Goal: Task Accomplishment & Management: Manage account settings

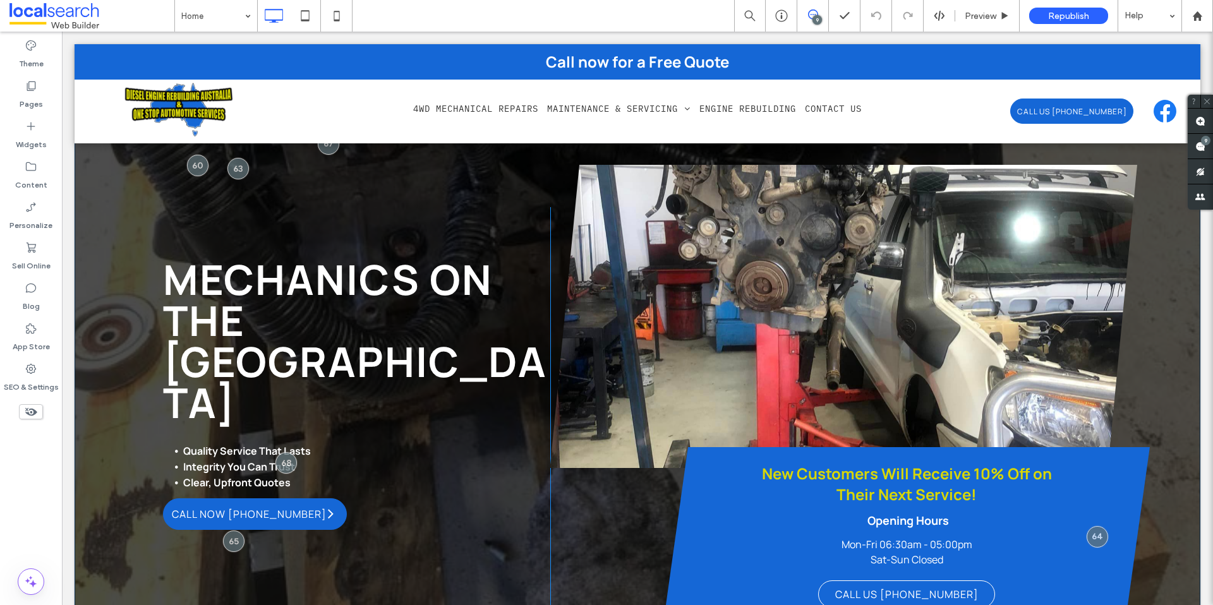
scroll to position [29, 0]
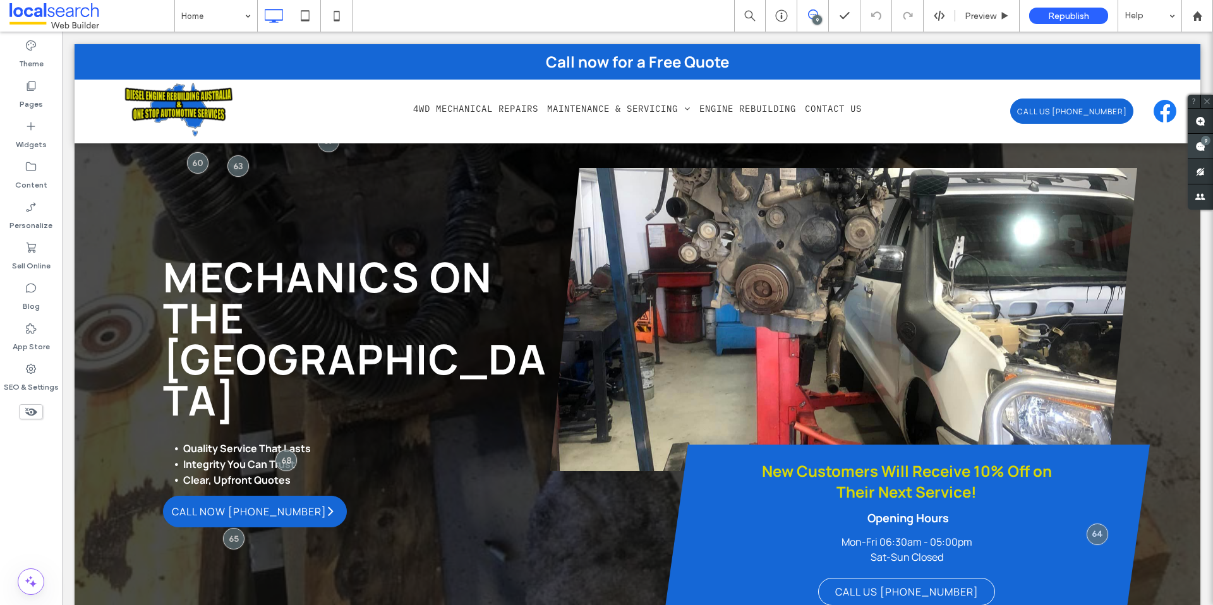
click at [928, 148] on use at bounding box center [1201, 147] width 10 height 10
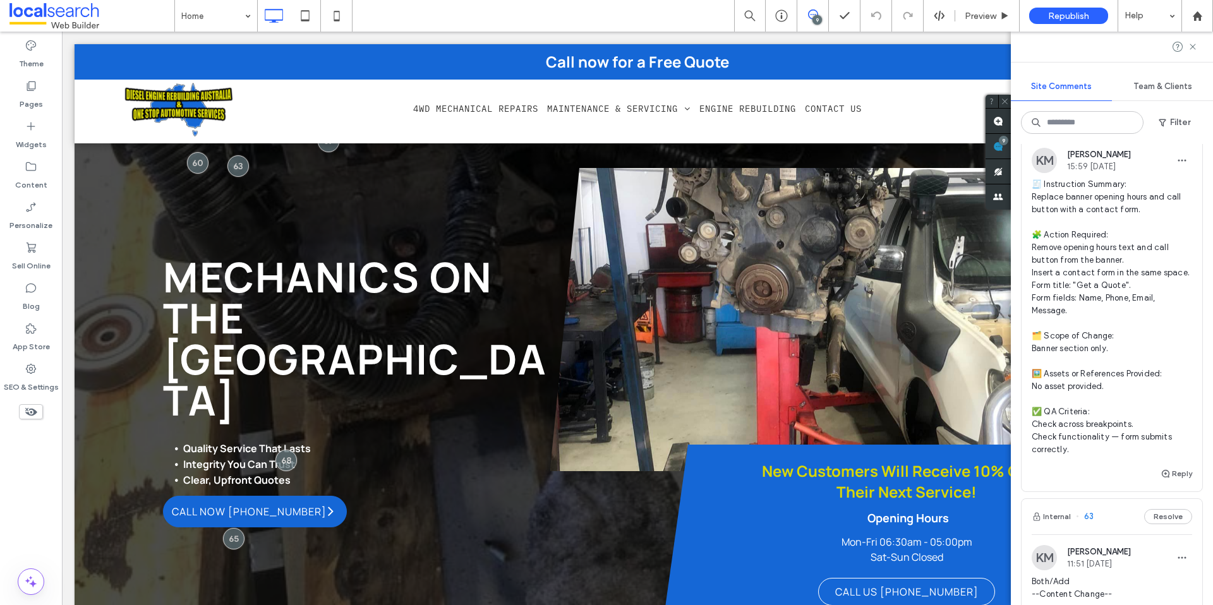
scroll to position [1243, 0]
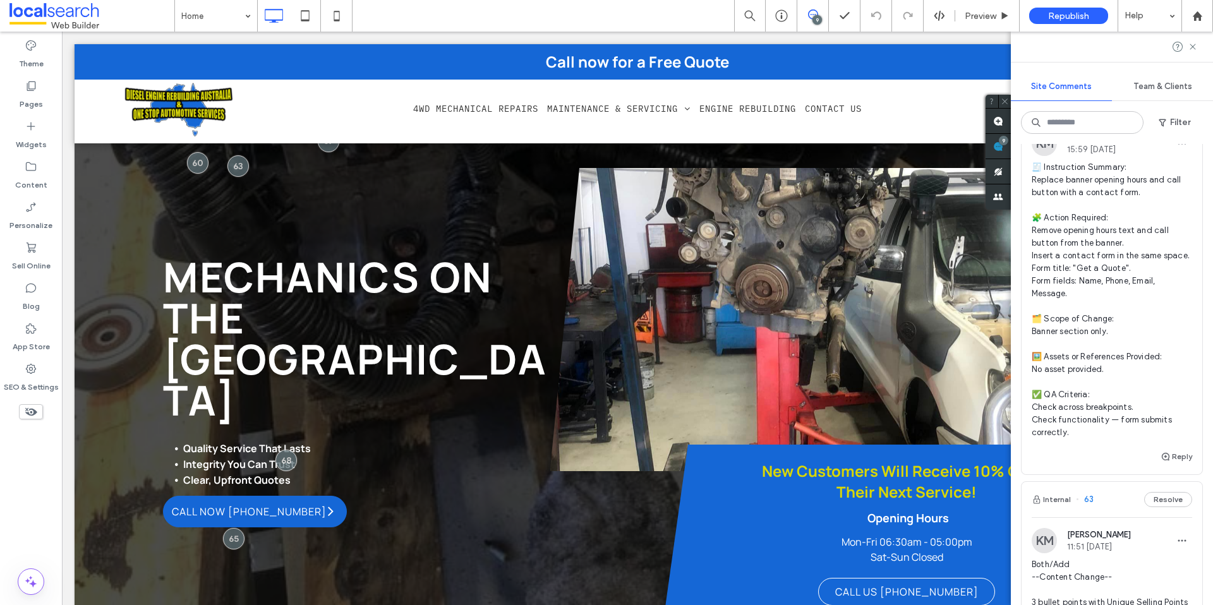
click at [928, 382] on span "🧾 Instruction Summary: Replace banner opening hours and call button with a cont…" at bounding box center [1112, 300] width 161 height 278
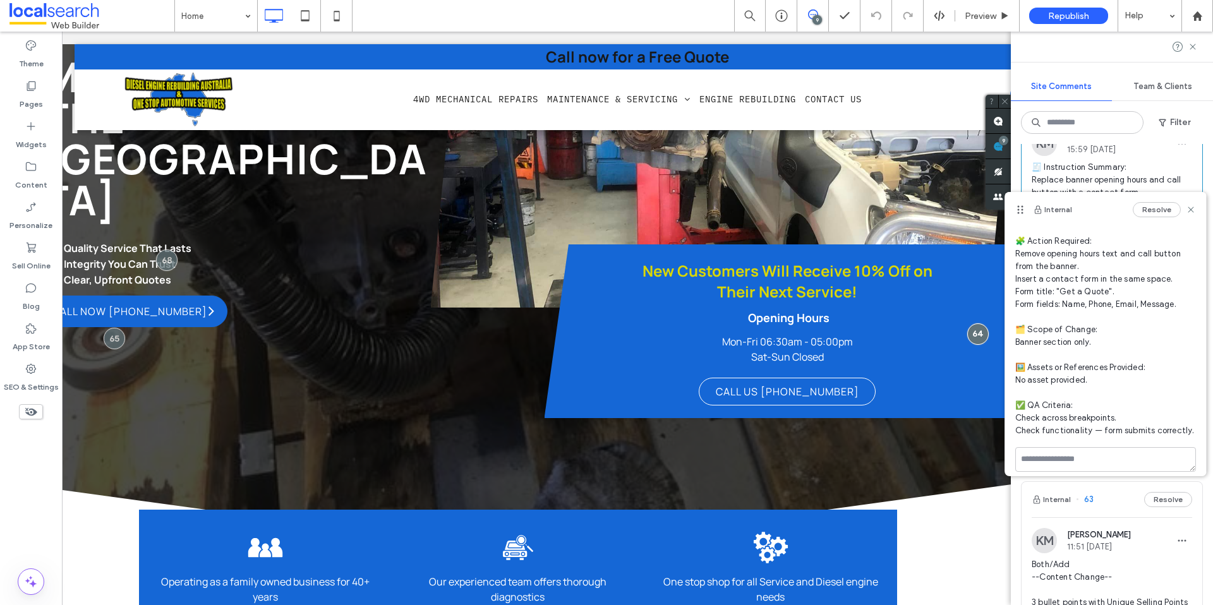
scroll to position [83, 0]
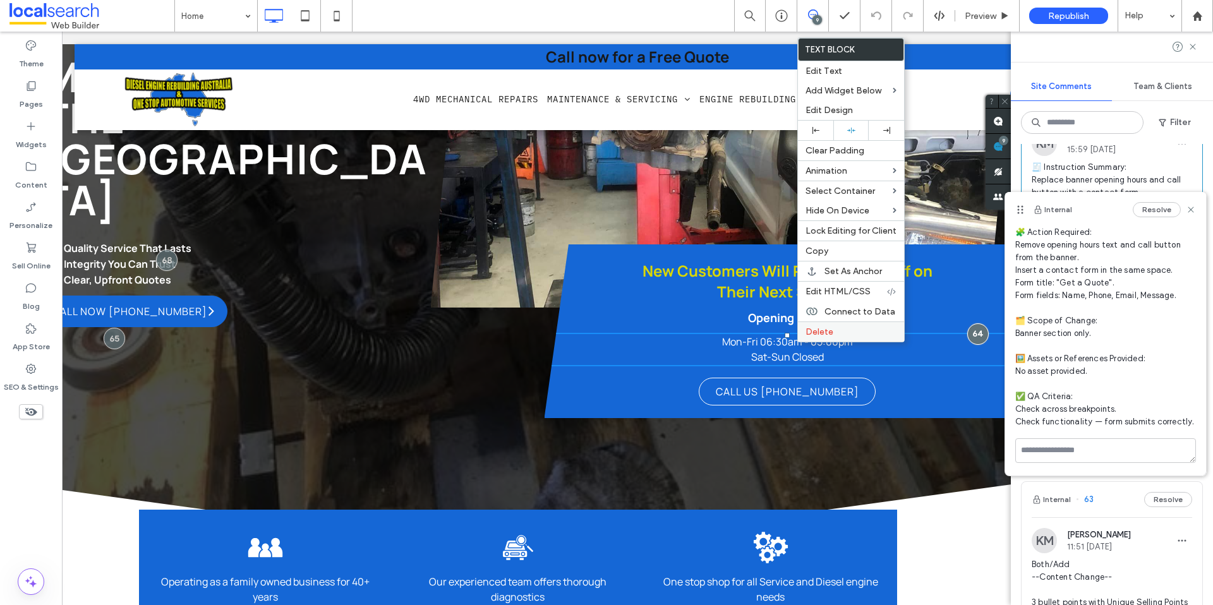
click at [804, 336] on div "Delete" at bounding box center [851, 332] width 106 height 20
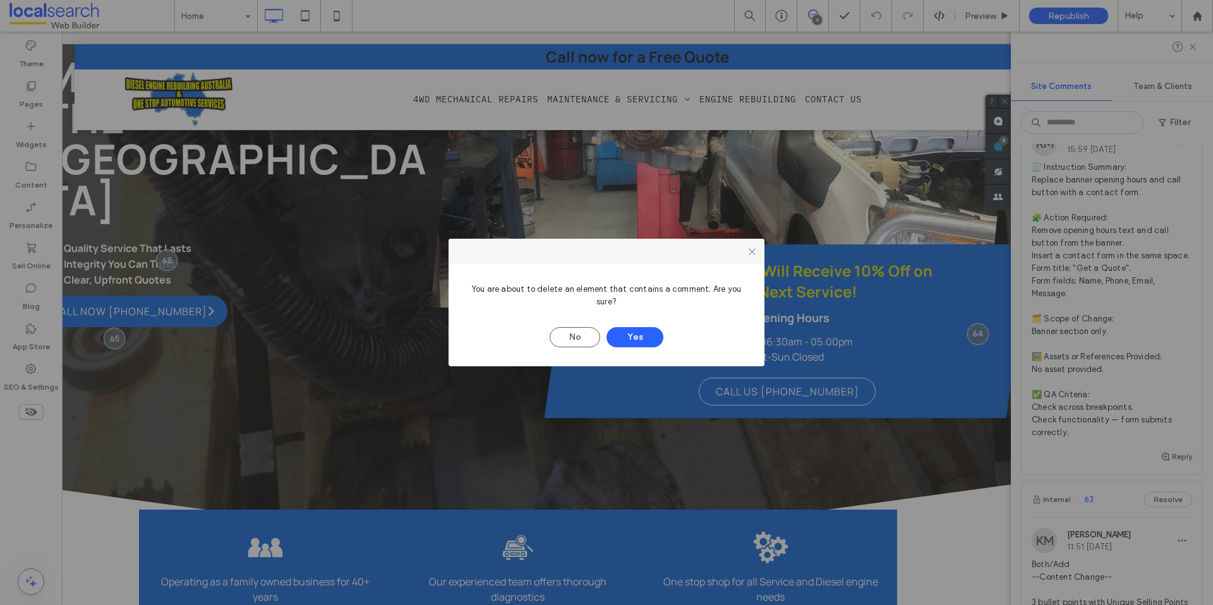
click at [745, 253] on div at bounding box center [752, 251] width 19 height 19
click at [746, 252] on div at bounding box center [752, 251] width 19 height 19
click at [750, 248] on icon at bounding box center [752, 251] width 9 height 9
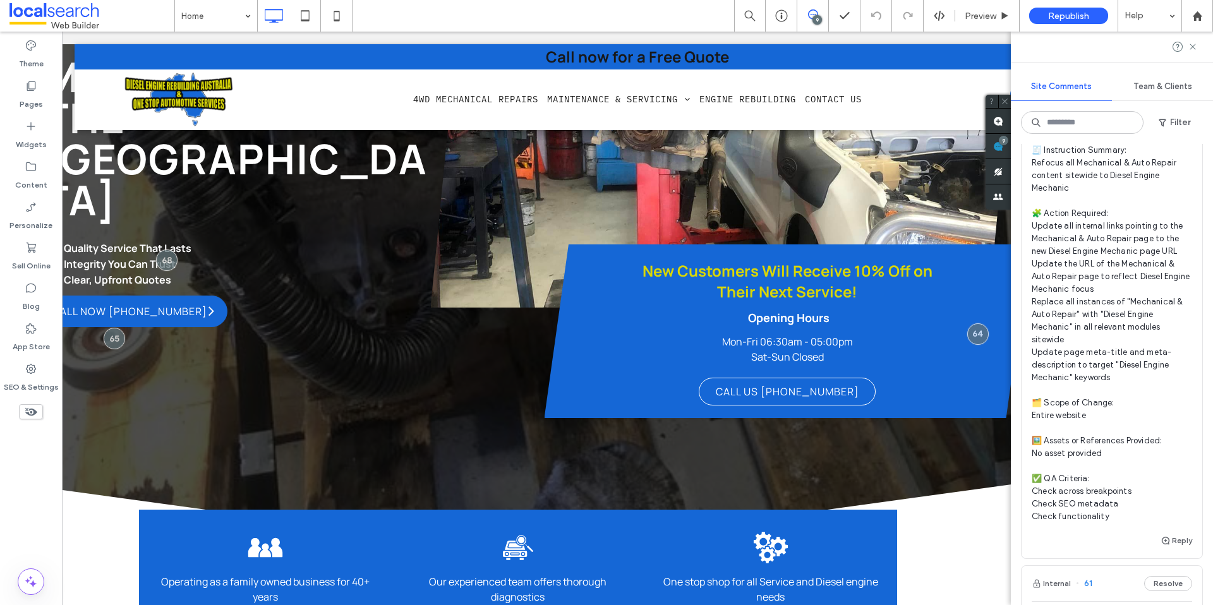
scroll to position [2004, 0]
click at [928, 331] on span "🧾 Instruction Summary: Refocus all Mechanical & Auto Repair content sitewide to…" at bounding box center [1112, 334] width 161 height 379
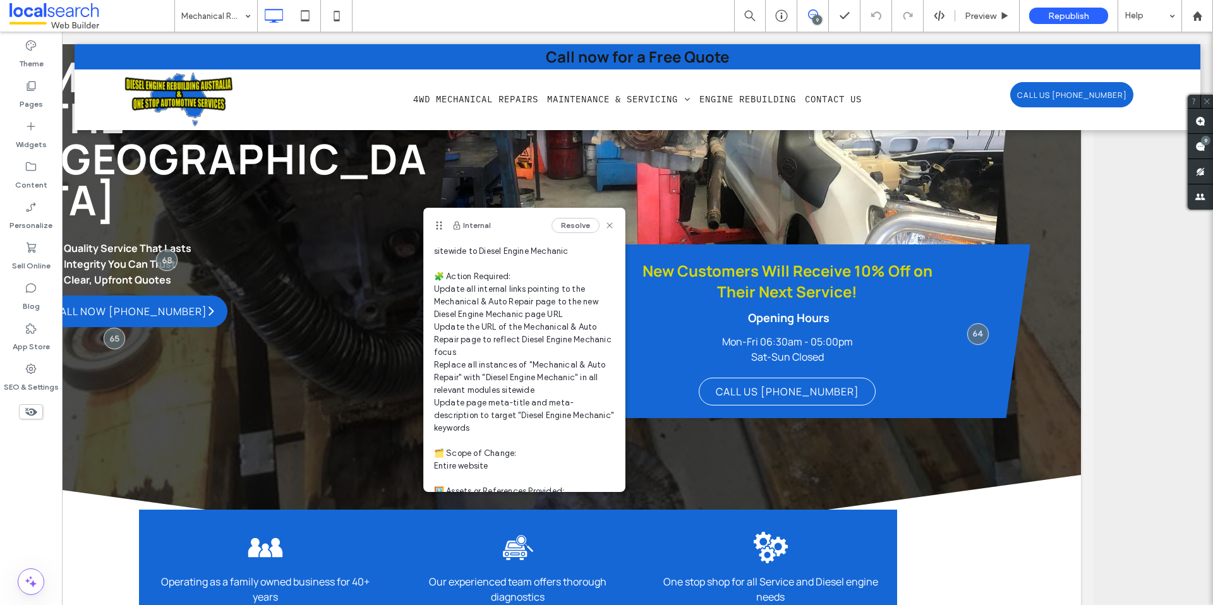
scroll to position [54, 0]
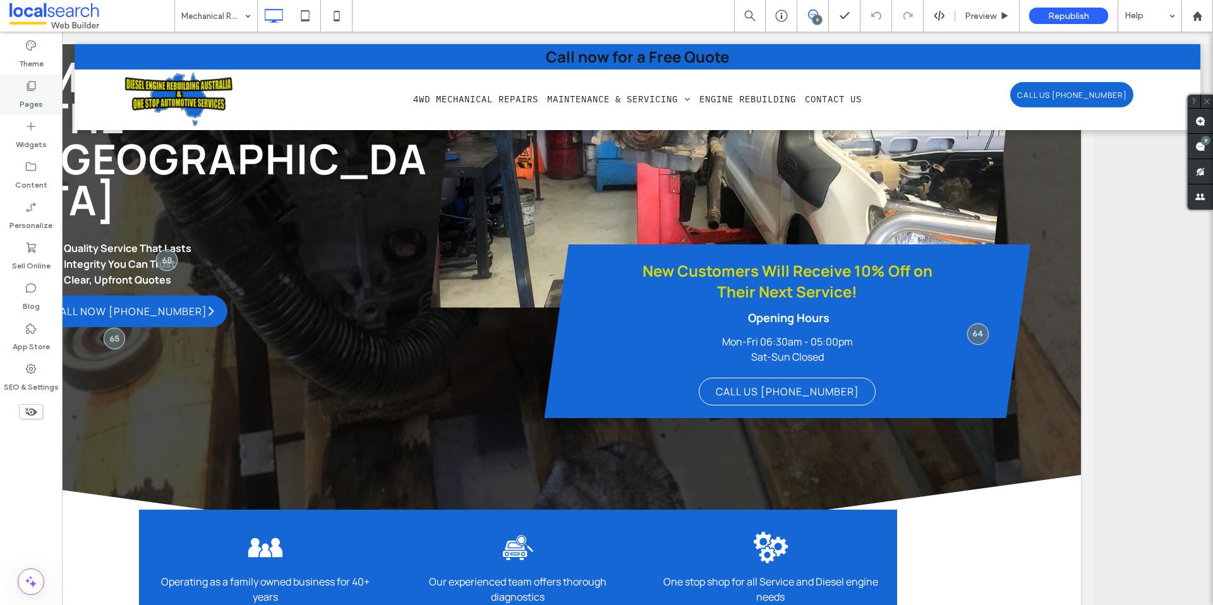
click at [39, 98] on label "Pages" at bounding box center [31, 101] width 23 height 18
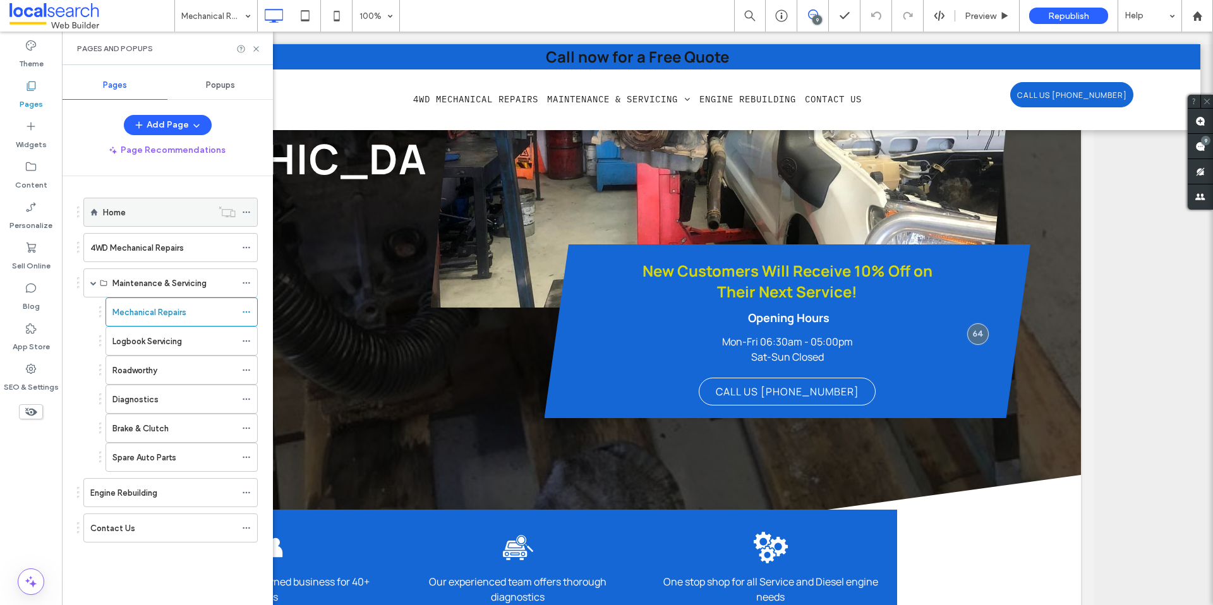
click at [118, 215] on label "Home" at bounding box center [114, 213] width 23 height 22
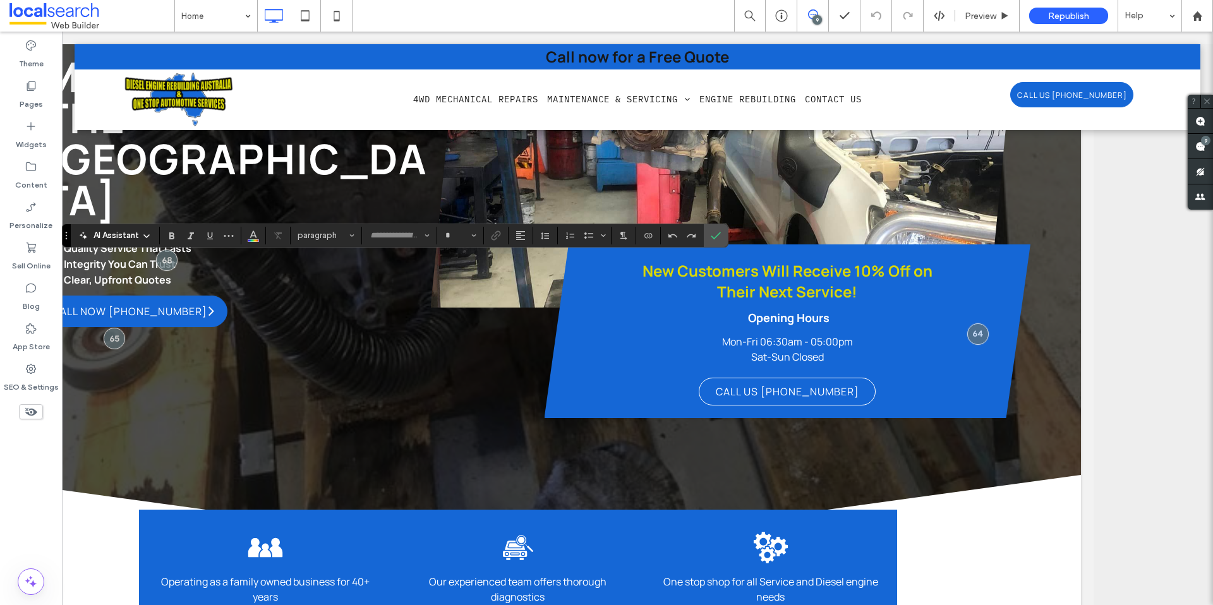
type input "*******"
type input "**"
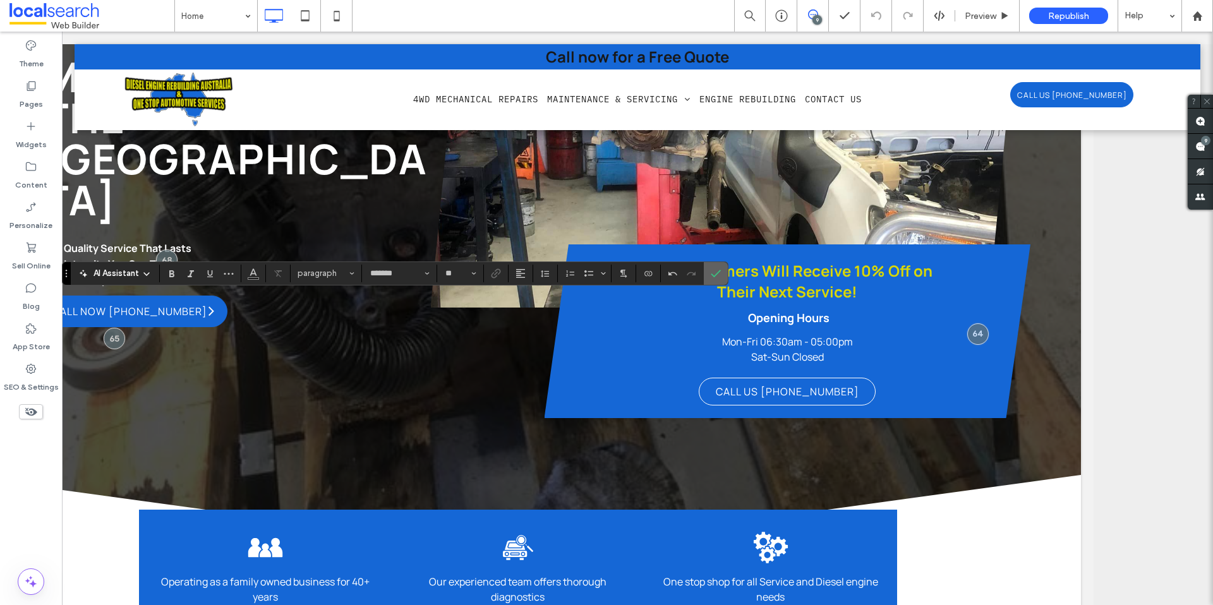
click at [720, 271] on icon "Confirm" at bounding box center [716, 274] width 10 height 10
click at [491, 279] on span "Link" at bounding box center [494, 274] width 6 height 18
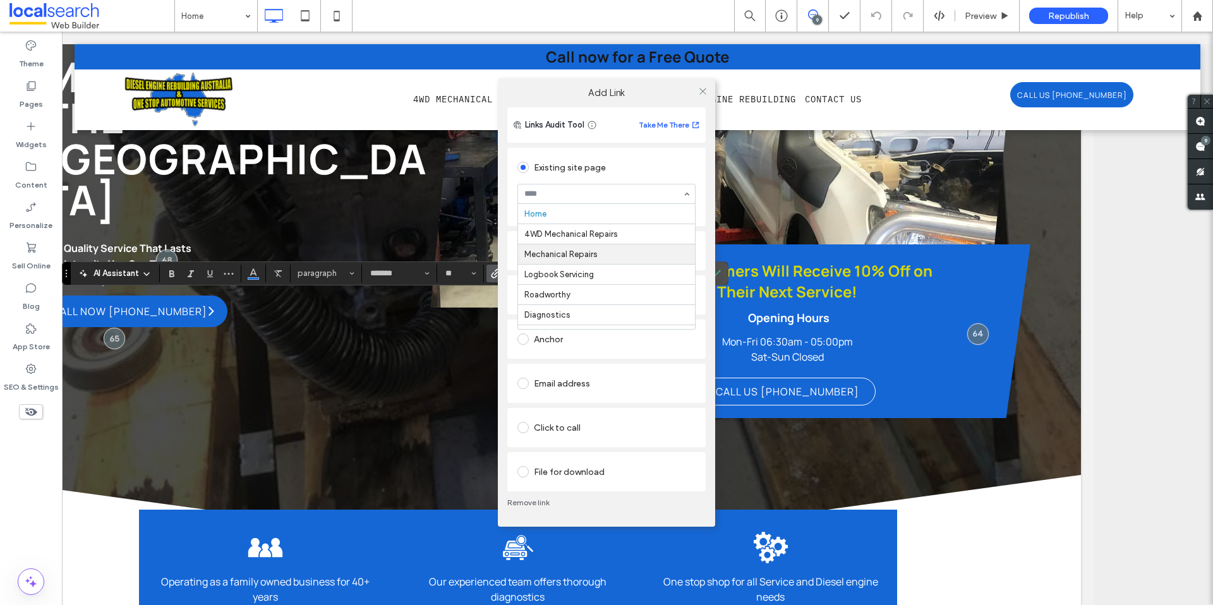
drag, startPoint x: 560, startPoint y: 252, endPoint x: 564, endPoint y: 246, distance: 7.2
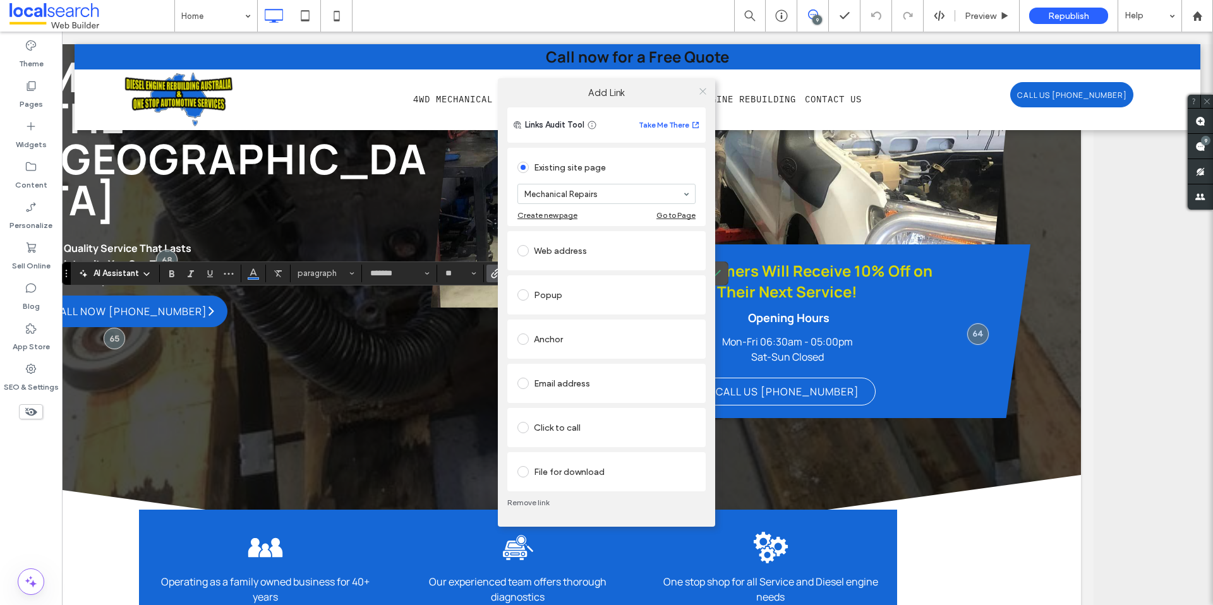
click at [699, 87] on icon at bounding box center [702, 91] width 9 height 9
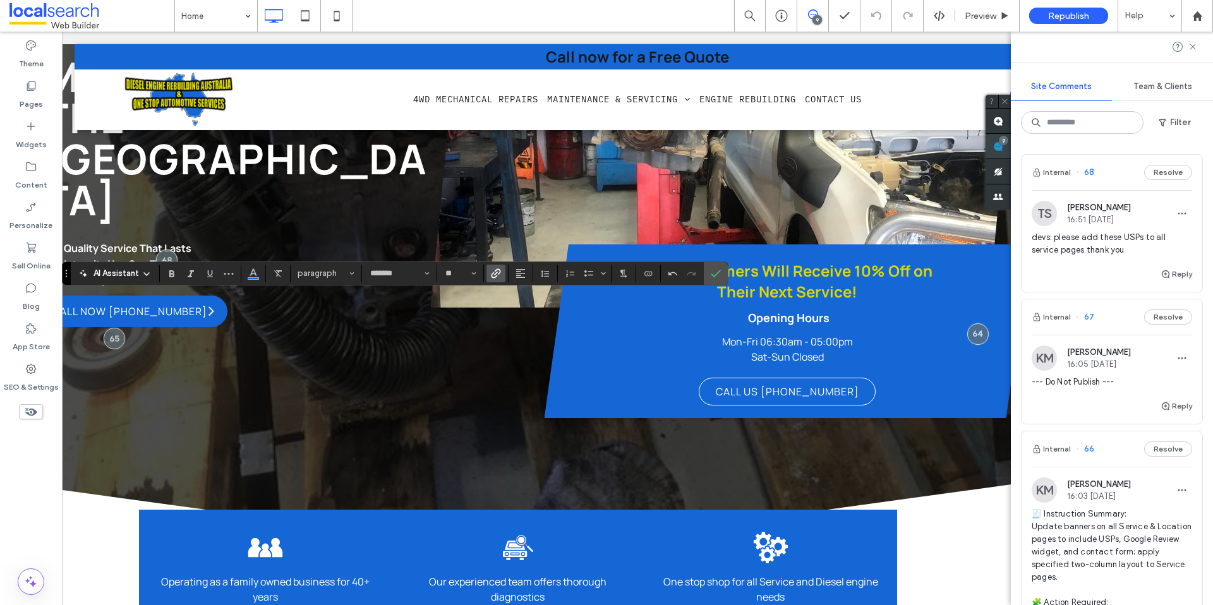
click at [928, 151] on use at bounding box center [998, 147] width 10 height 10
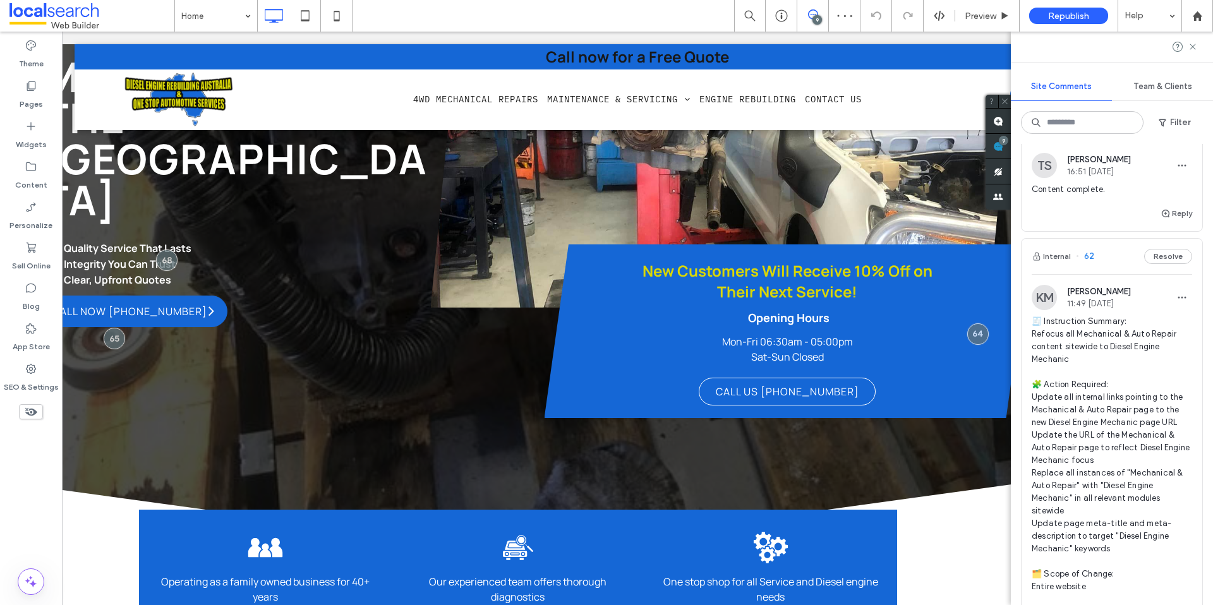
scroll to position [1833, 0]
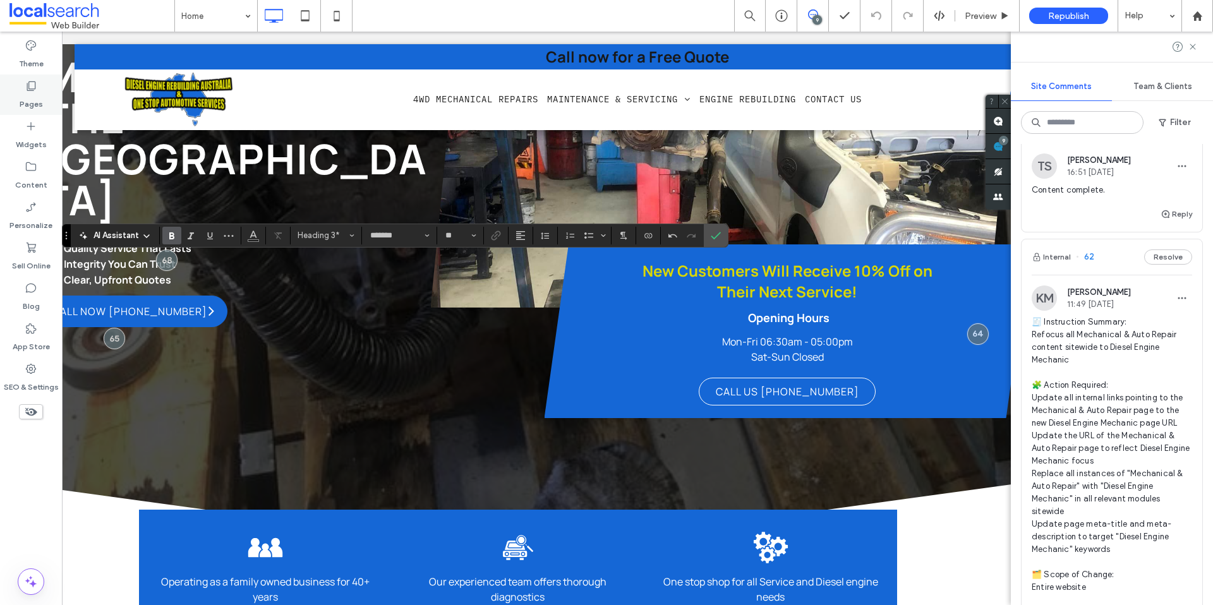
click at [41, 84] on div "Pages" at bounding box center [31, 95] width 62 height 40
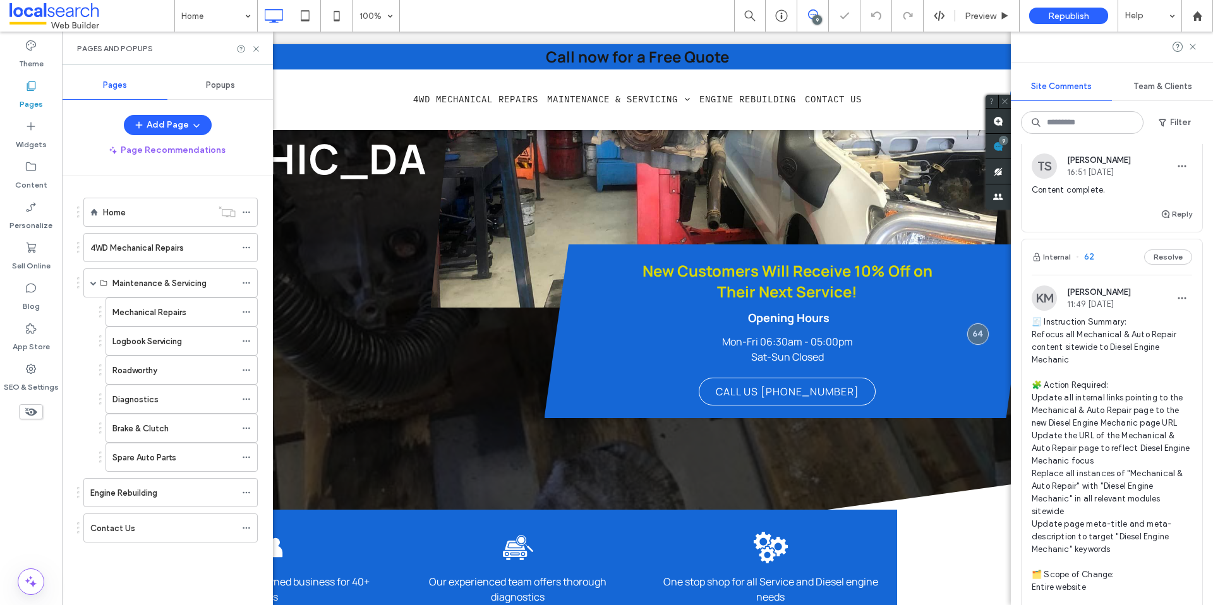
click at [39, 85] on div "Pages" at bounding box center [31, 95] width 62 height 40
click at [243, 309] on icon at bounding box center [246, 312] width 9 height 9
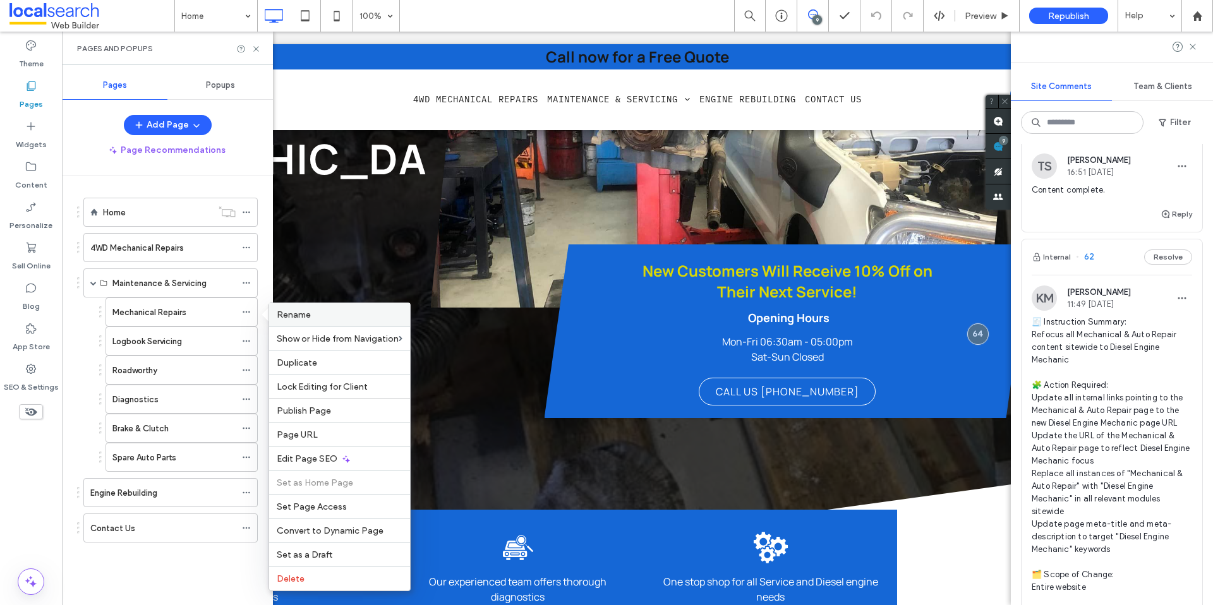
click at [308, 320] on div "Rename" at bounding box center [339, 314] width 141 height 23
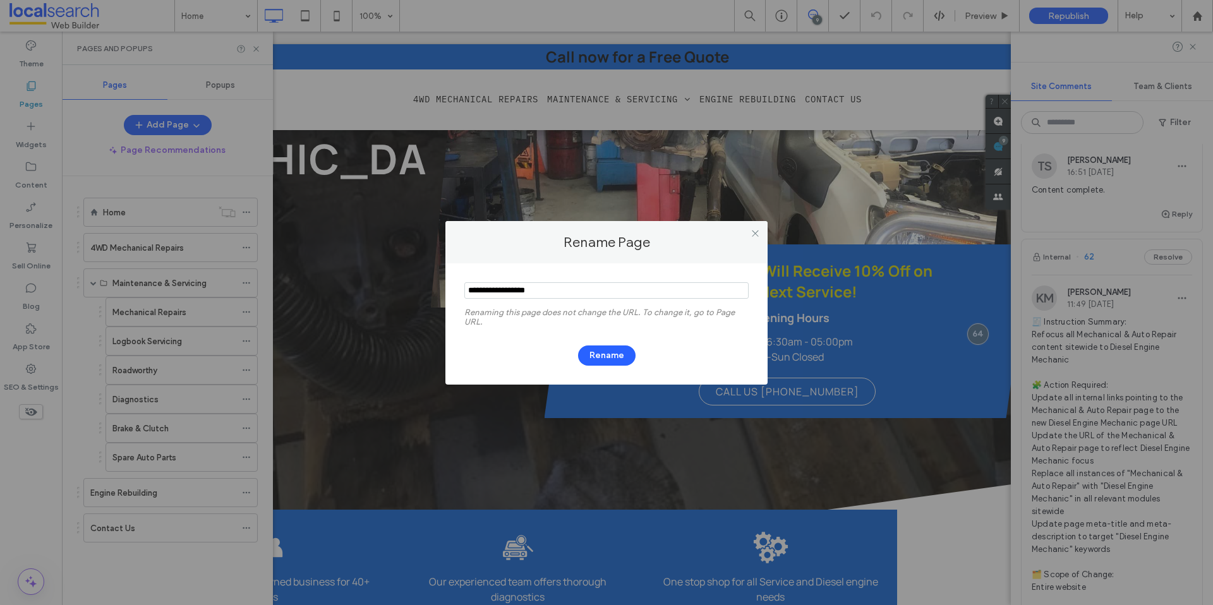
click at [553, 293] on input "notEmpty" at bounding box center [606, 290] width 284 height 16
click at [554, 293] on input "notEmpty" at bounding box center [606, 290] width 284 height 16
type input "**********"
click at [604, 357] on button "Rename" at bounding box center [607, 356] width 58 height 20
